Goal: Task Accomplishment & Management: Use online tool/utility

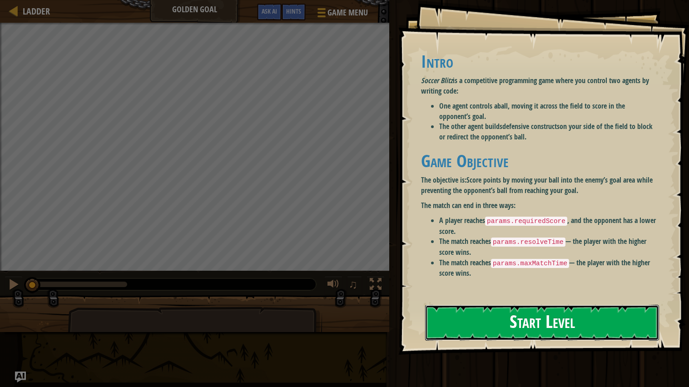
click at [573, 314] on button "Start Level" at bounding box center [542, 323] width 234 height 36
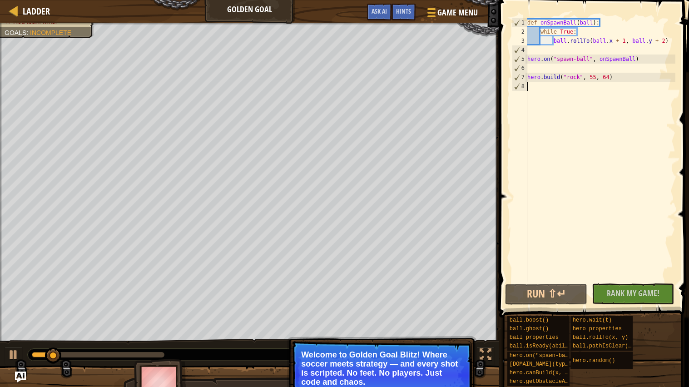
type textarea "d"
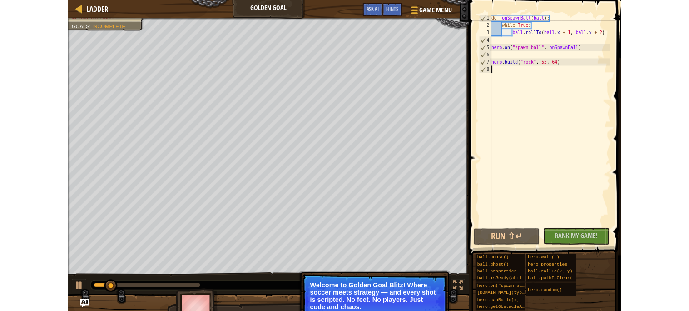
scroll to position [4, 0]
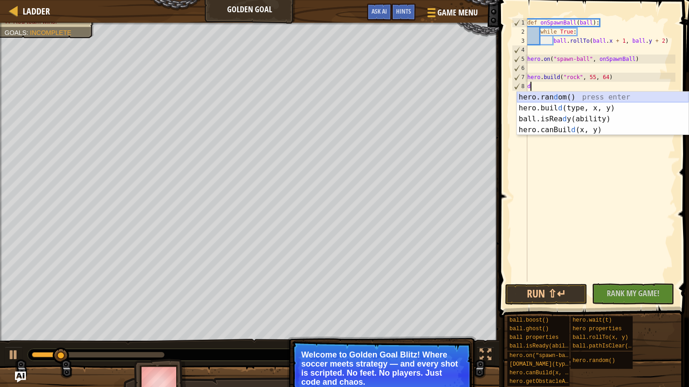
click at [545, 98] on div "hero.ran d om() press enter hero.buil d (type, x, y) press enter ball.isRea d y…" at bounding box center [603, 124] width 172 height 65
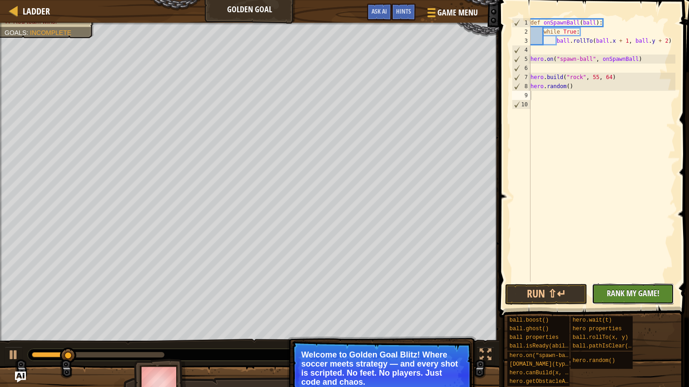
click at [634, 294] on span "Rank My Game!" at bounding box center [633, 292] width 53 height 11
click at [563, 289] on button "Run ⇧↵" at bounding box center [546, 294] width 82 height 21
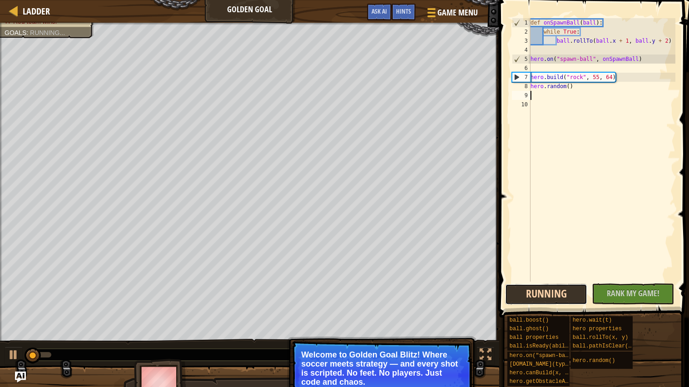
click at [559, 284] on button "Running" at bounding box center [546, 294] width 82 height 21
click at [553, 294] on button "Running" at bounding box center [546, 294] width 82 height 21
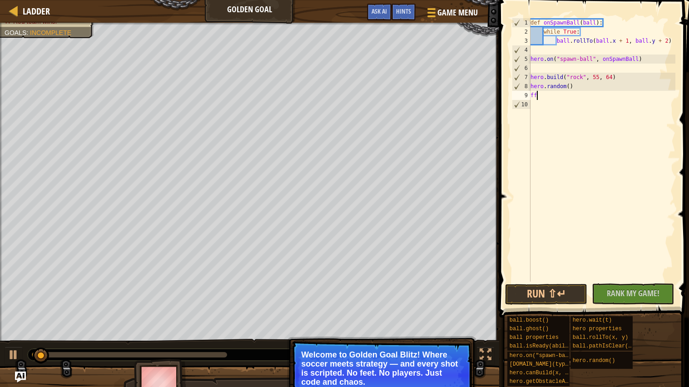
type textarea "f"
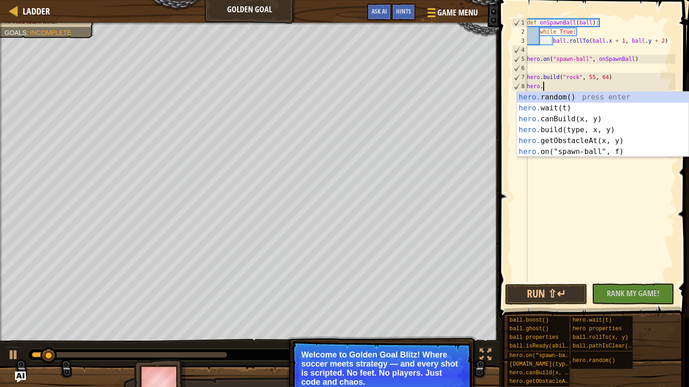
type textarea "h"
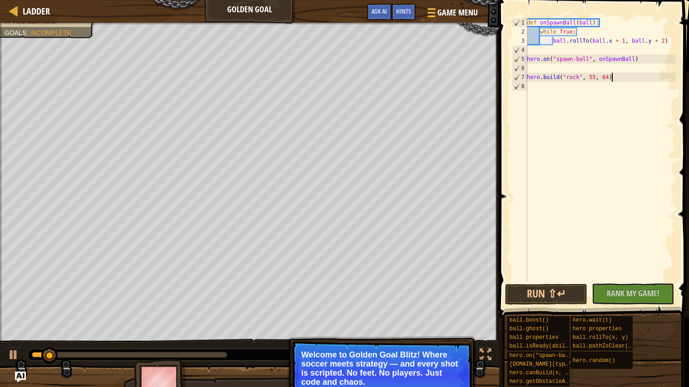
type textarea "[DOMAIN_NAME]("rock", 55,"
